Goal: Information Seeking & Learning: Learn about a topic

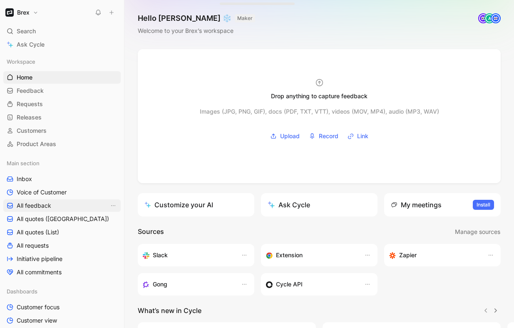
click at [29, 200] on link "All feedback" at bounding box center [61, 205] width 117 height 12
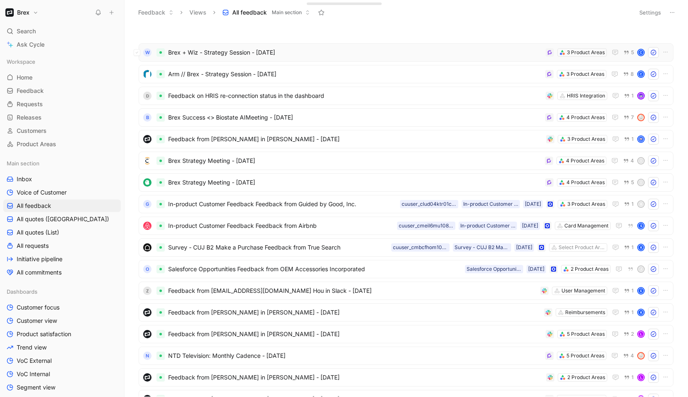
click at [364, 50] on span "Brex + Wiz - Strategy Session - [DATE]" at bounding box center [355, 52] width 374 height 10
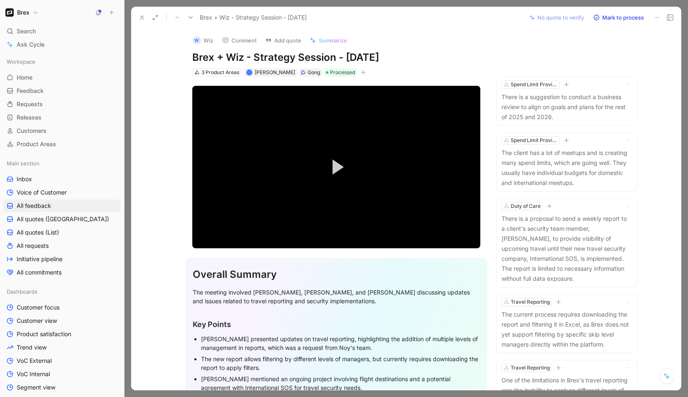
click at [139, 18] on icon at bounding box center [142, 17] width 7 height 7
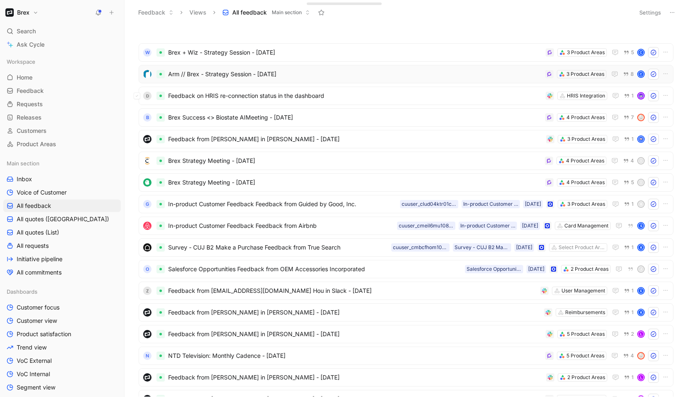
click at [387, 79] on span "Arm // Brex - Strategy Session - [DATE]" at bounding box center [355, 74] width 374 height 10
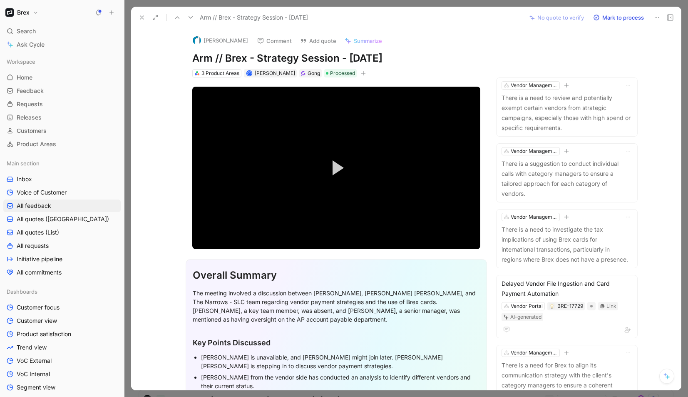
click at [139, 18] on icon at bounding box center [142, 17] width 7 height 7
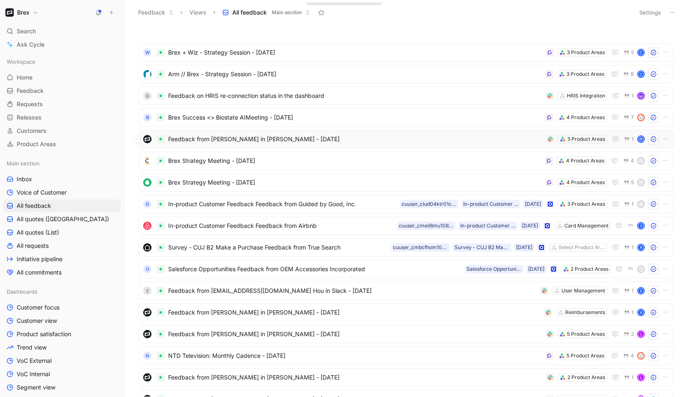
click at [334, 141] on span "Feedback from [PERSON_NAME] in [PERSON_NAME] - [DATE]" at bounding box center [355, 139] width 375 height 10
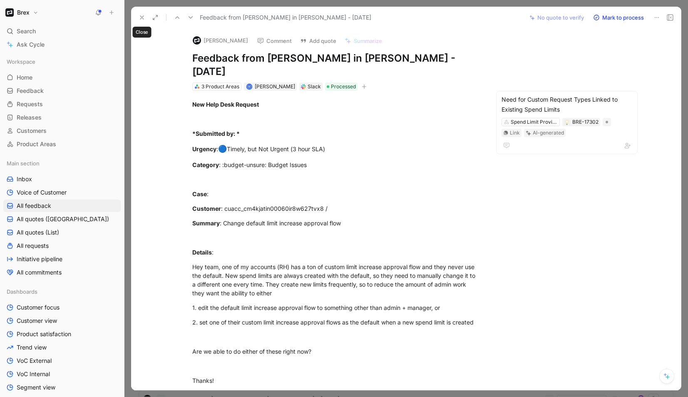
click at [144, 20] on icon at bounding box center [142, 17] width 7 height 7
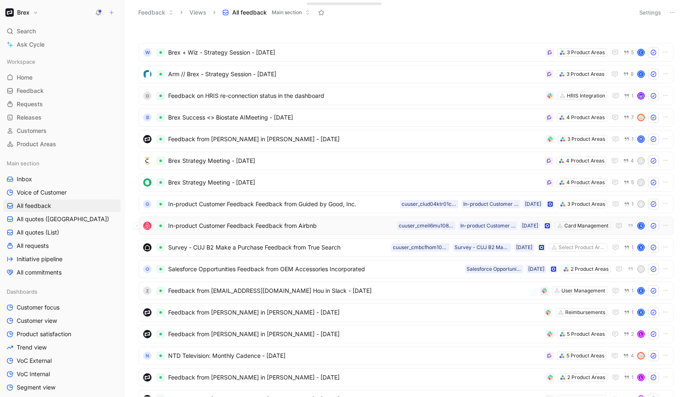
click at [312, 222] on span "In-product Customer Feedback Feedback from Airbnb" at bounding box center [281, 226] width 226 height 10
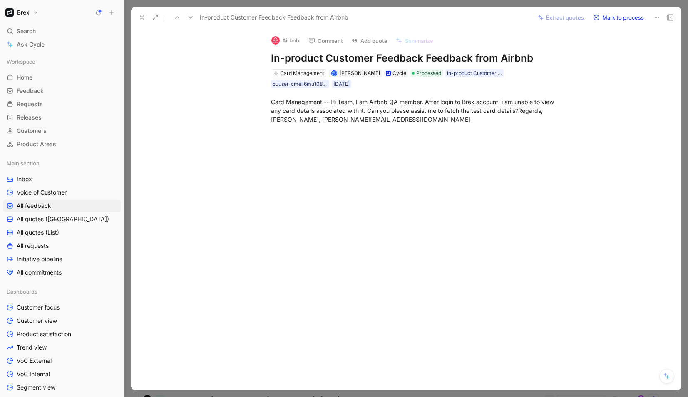
click at [142, 15] on icon at bounding box center [142, 17] width 7 height 7
